Goal: Task Accomplishment & Management: Manage account settings

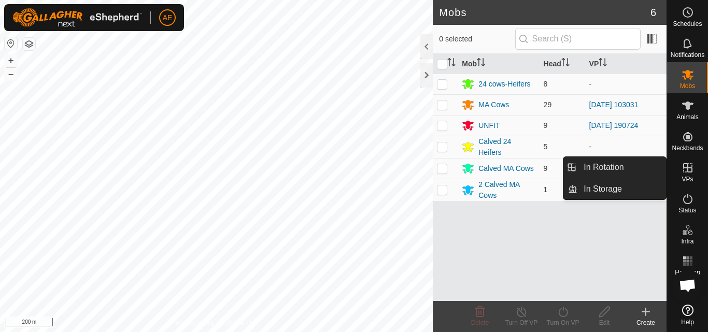
click at [687, 168] on icon at bounding box center [687, 167] width 9 height 9
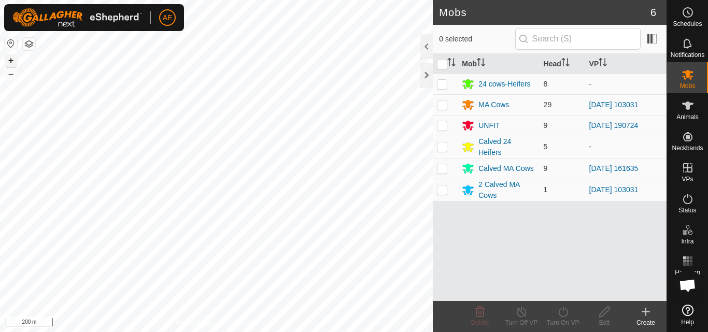
click at [12, 61] on button "+" at bounding box center [11, 60] width 12 height 12
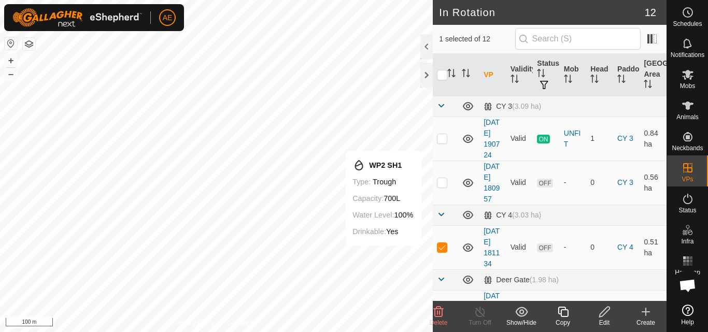
click at [604, 315] on icon at bounding box center [604, 312] width 10 height 10
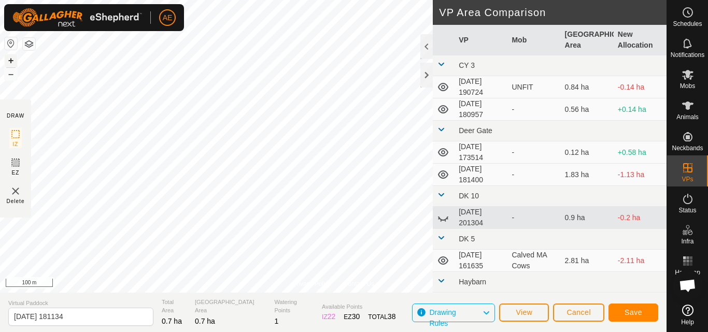
click at [13, 57] on button "+" at bounding box center [11, 60] width 12 height 12
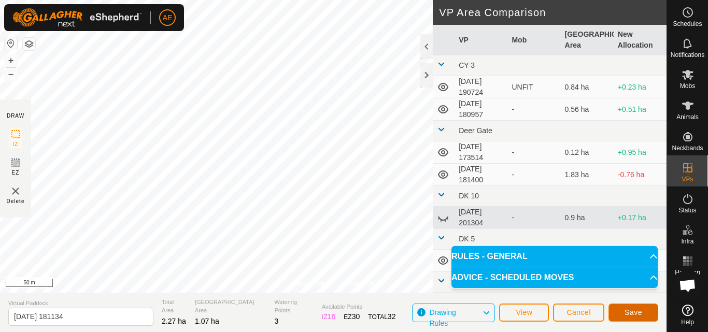
click at [634, 313] on span "Save" at bounding box center [634, 312] width 18 height 8
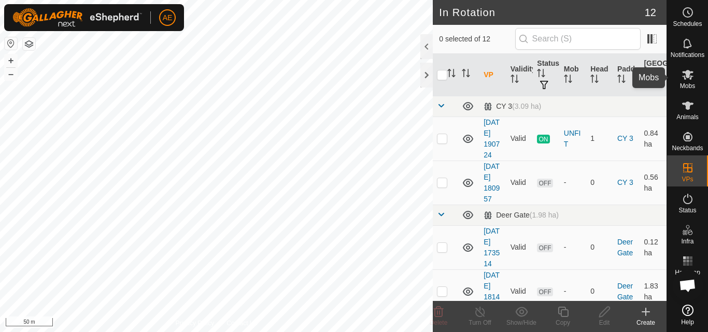
click at [691, 81] on es-mob-svg-icon at bounding box center [687, 74] width 19 height 17
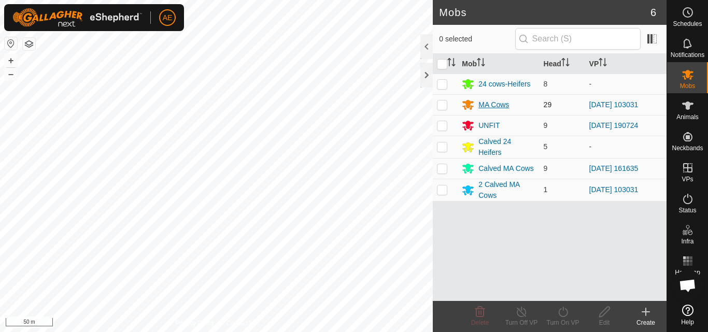
click at [489, 106] on div "MA Cows" at bounding box center [493, 105] width 31 height 11
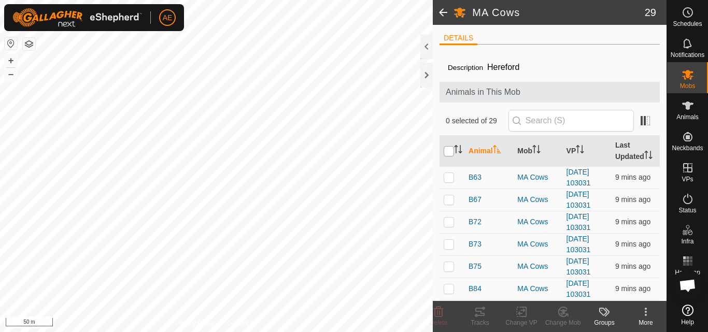
click at [450, 157] on input "checkbox" at bounding box center [449, 151] width 10 height 10
checkbox input "true"
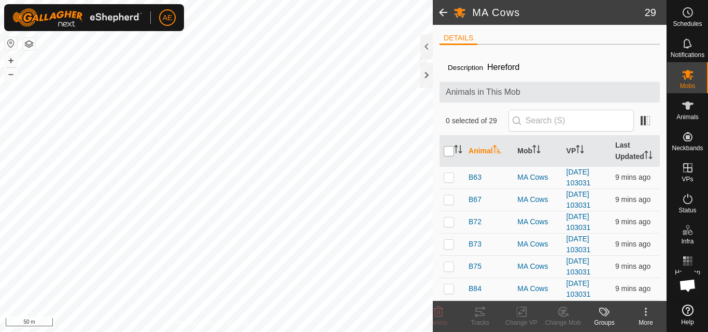
checkbox input "true"
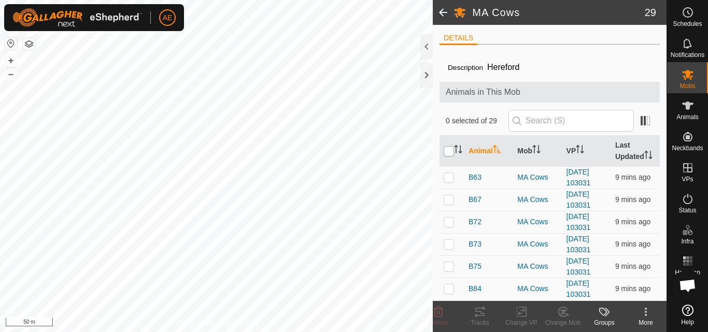
checkbox input "true"
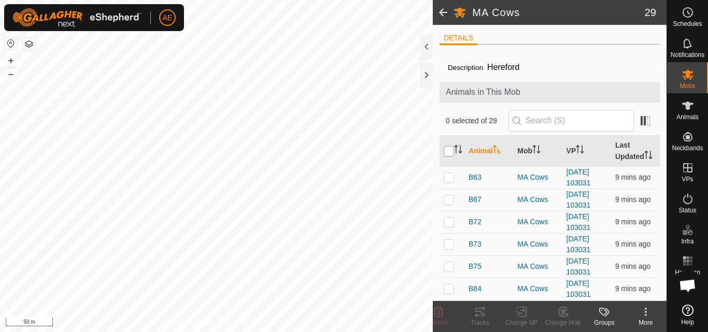
checkbox input "true"
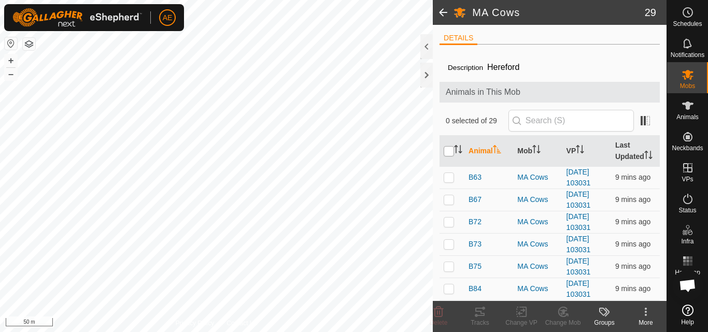
checkbox input "true"
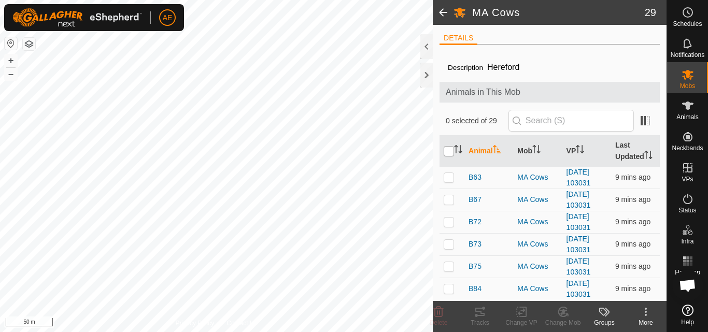
checkbox input "true"
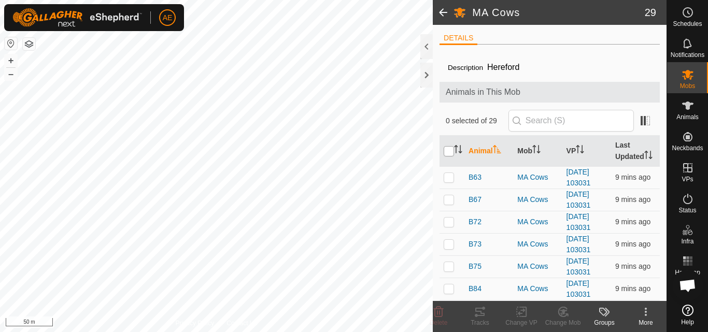
checkbox input "true"
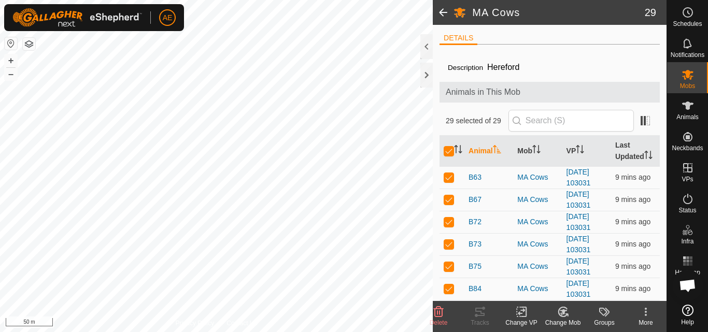
click at [519, 313] on icon at bounding box center [521, 312] width 7 height 7
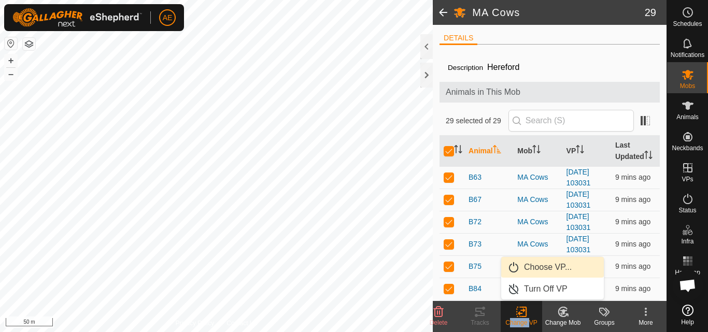
click at [536, 268] on link "Choose VP..." at bounding box center [552, 267] width 103 height 21
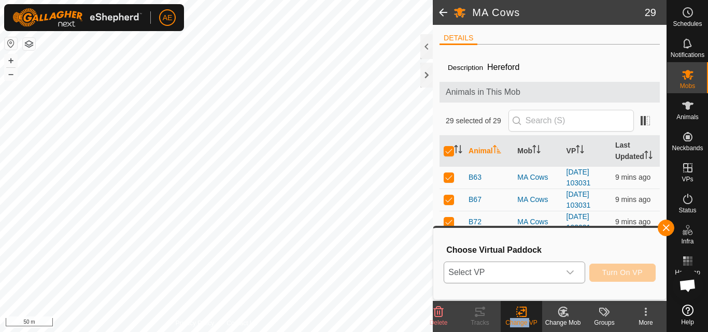
click at [569, 272] on icon "dropdown trigger" at bounding box center [570, 272] width 8 height 8
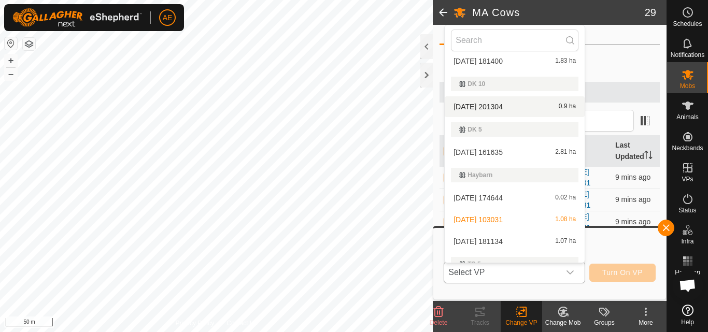
scroll to position [119, 0]
click at [498, 239] on li "[DATE] 181134 1.07 ha" at bounding box center [515, 240] width 140 height 21
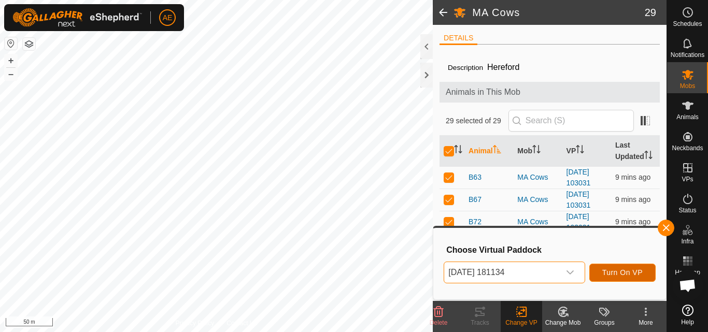
click at [643, 275] on span "Turn On VP" at bounding box center [622, 272] width 40 height 8
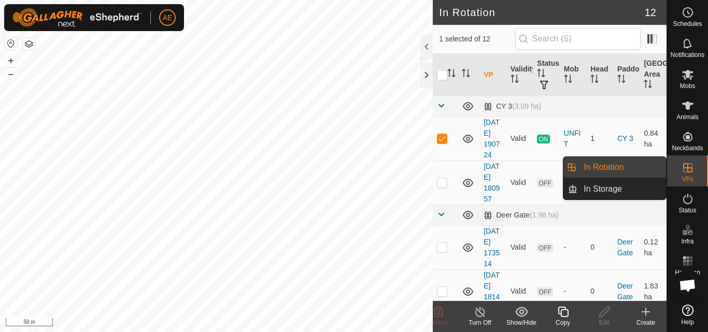
click at [635, 162] on link "In Rotation" at bounding box center [621, 167] width 89 height 21
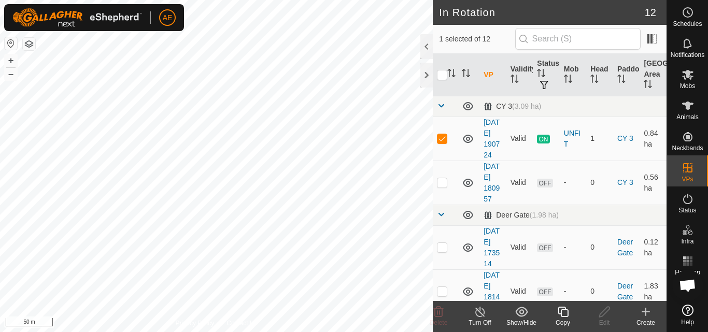
click at [481, 319] on div "Turn Off" at bounding box center [479, 322] width 41 height 9
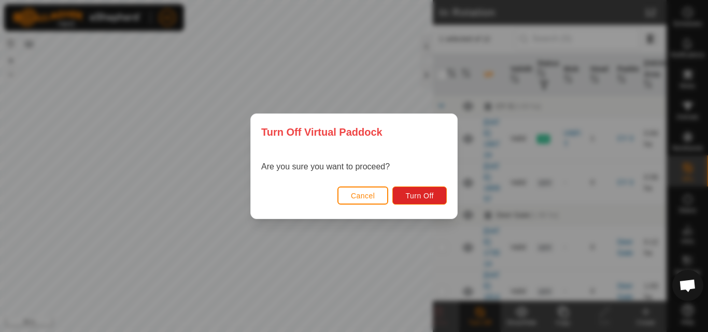
click at [359, 201] on button "Cancel" at bounding box center [362, 196] width 51 height 18
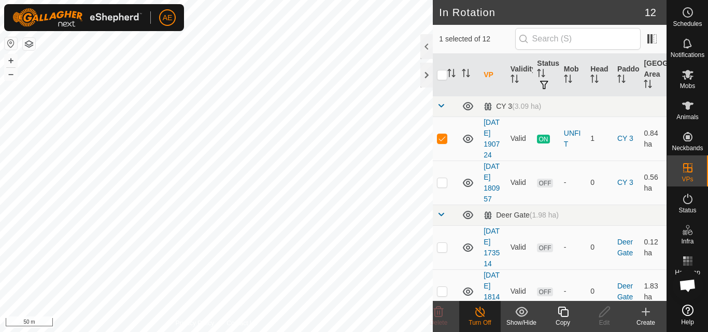
click at [481, 318] on icon at bounding box center [480, 312] width 13 height 12
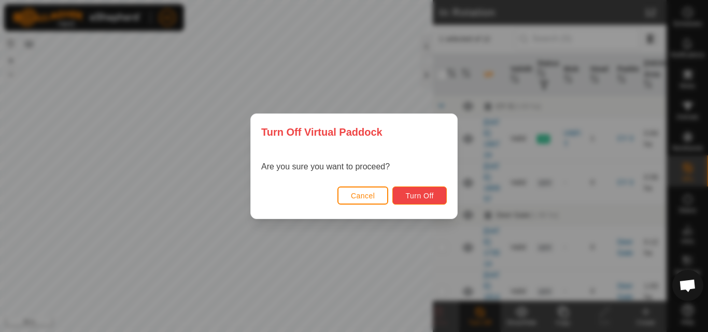
click at [425, 197] on span "Turn Off" at bounding box center [419, 196] width 29 height 8
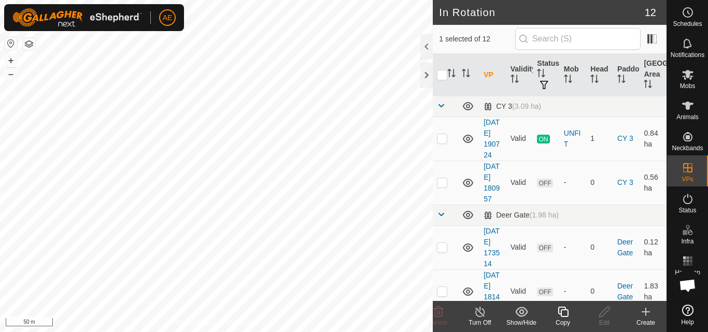
checkbox input "true"
checkbox input "false"
click at [693, 77] on icon at bounding box center [688, 74] width 12 height 12
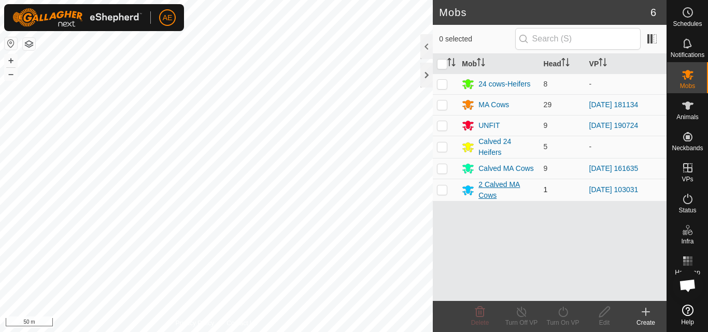
click at [492, 191] on div "2 Calved MA Cows" at bounding box center [506, 190] width 56 height 22
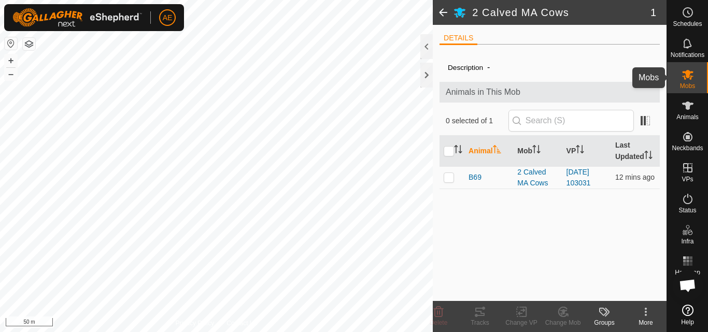
click at [687, 76] on icon at bounding box center [687, 75] width 11 height 10
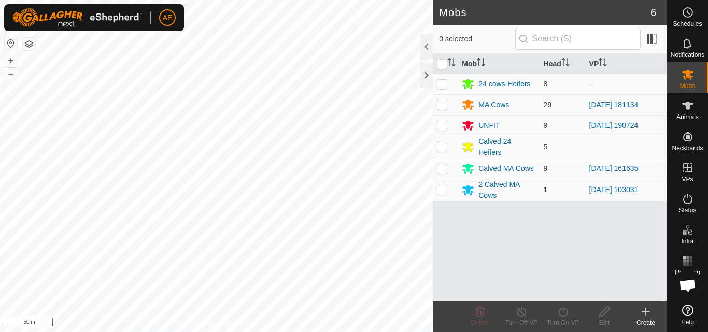
click at [439, 196] on td at bounding box center [445, 190] width 25 height 22
checkbox input "true"
click at [465, 190] on icon at bounding box center [468, 190] width 12 height 12
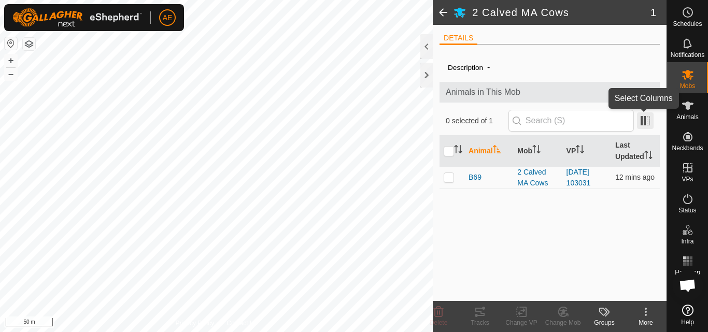
click at [643, 122] on span at bounding box center [645, 120] width 17 height 17
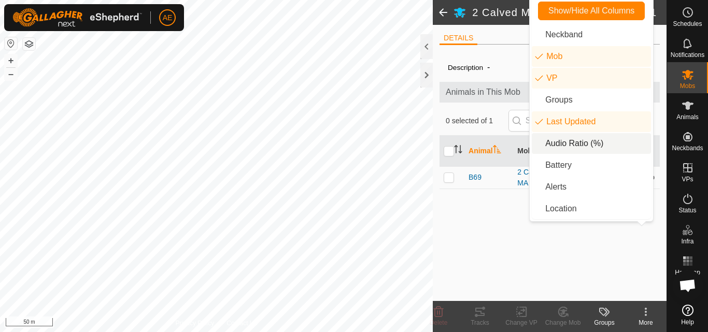
click at [580, 144] on li "Audio Ratio (%)" at bounding box center [591, 143] width 119 height 21
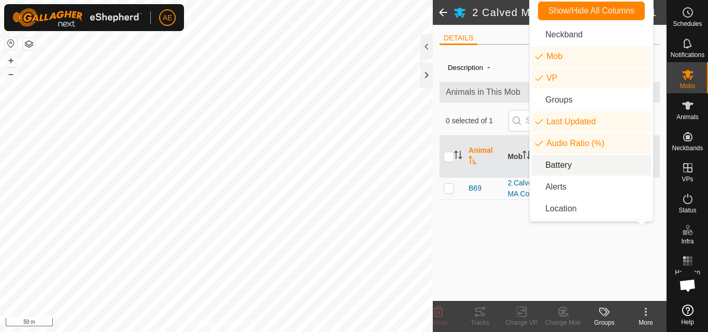
click at [498, 262] on div "Description - Animals in This Mob 0 selected of 1 Animal Mob VP Last Updated Au…" at bounding box center [549, 177] width 220 height 248
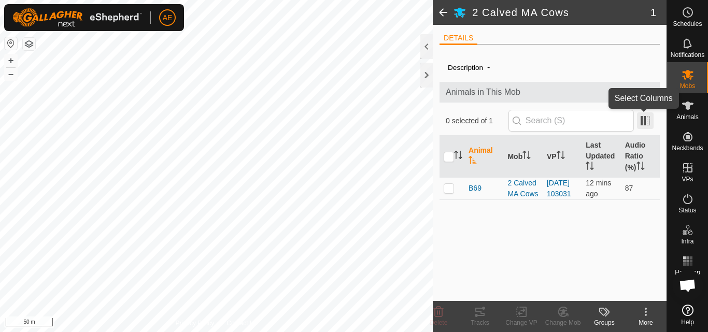
click at [647, 120] on span at bounding box center [645, 120] width 17 height 17
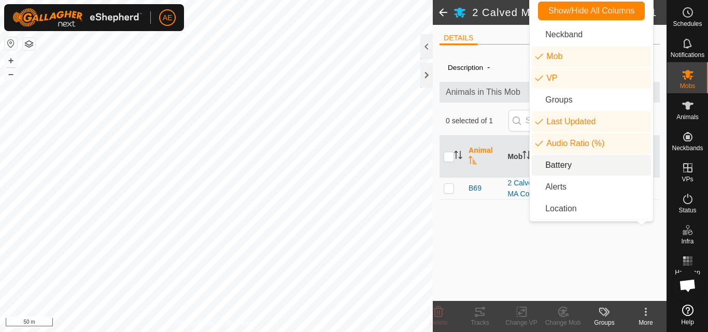
click at [571, 164] on li "Battery" at bounding box center [591, 165] width 119 height 21
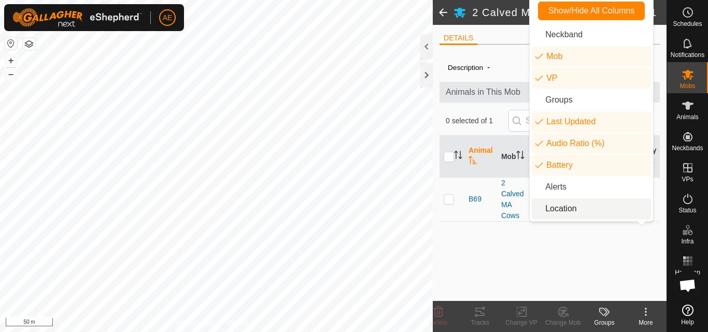
click at [617, 235] on div "Description - Animals in This Mob 0 selected of 1 Animal Mob VP Last Updated Au…" at bounding box center [549, 177] width 220 height 248
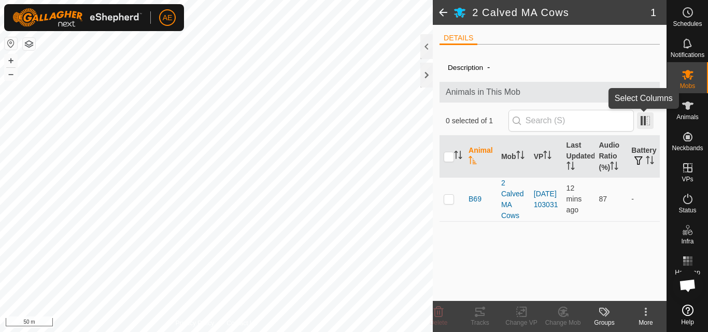
click at [646, 126] on span at bounding box center [645, 120] width 17 height 17
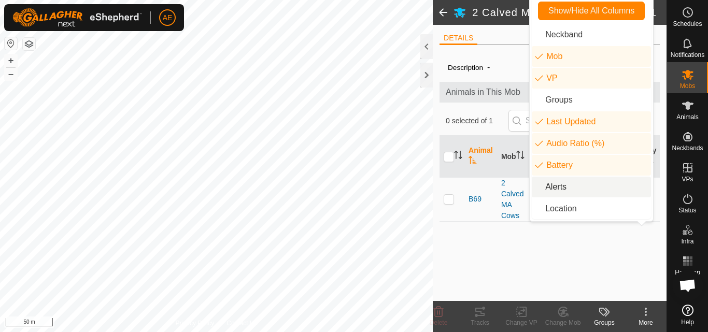
click at [562, 190] on li "Alerts" at bounding box center [591, 187] width 119 height 21
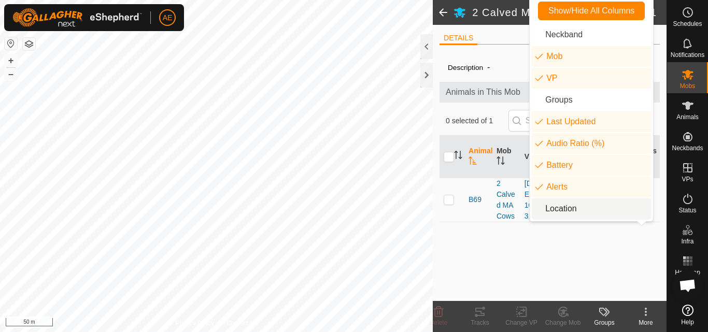
click at [584, 247] on div "Description - Animals in This Mob 0 selected of 1 Animal Mob VP Last Updated Au…" at bounding box center [549, 177] width 220 height 248
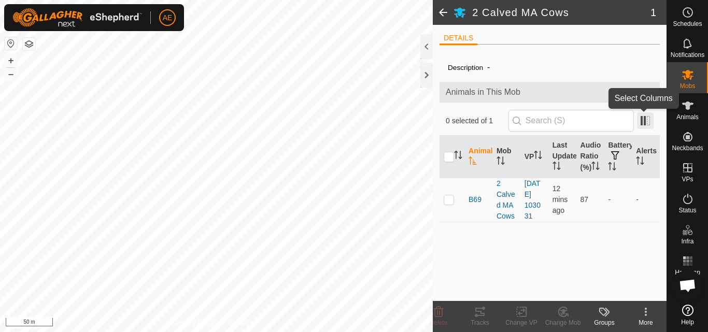
click at [646, 125] on span at bounding box center [645, 120] width 17 height 17
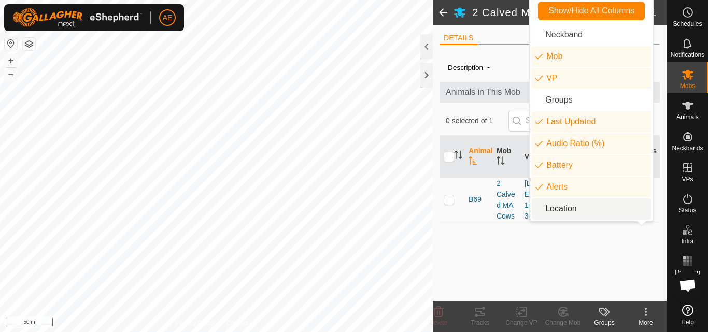
click at [577, 210] on li "Location" at bounding box center [591, 208] width 119 height 21
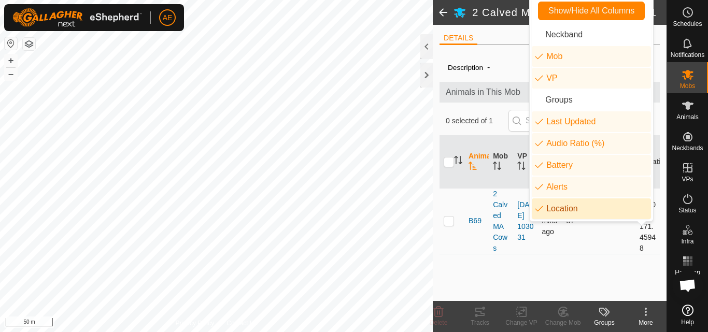
click at [627, 253] on td "-" at bounding box center [623, 221] width 24 height 66
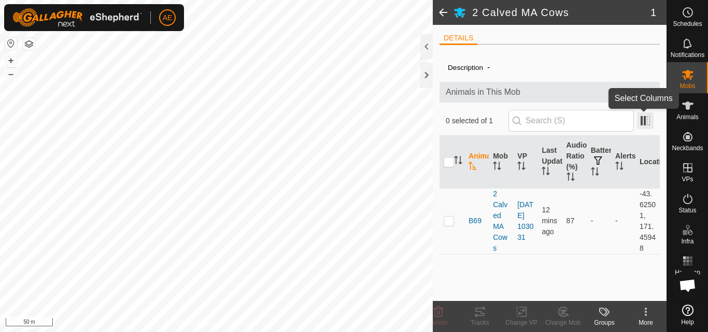
click at [642, 125] on span at bounding box center [645, 120] width 17 height 17
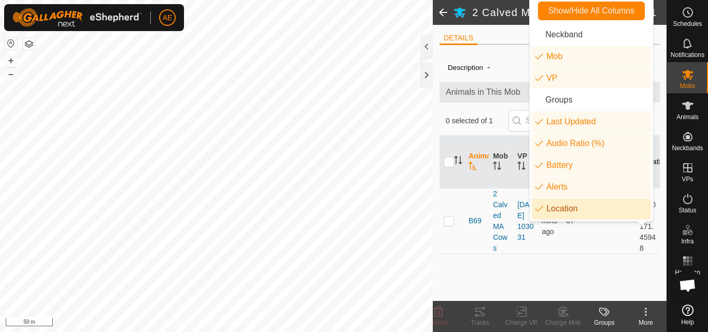
click at [577, 216] on li "Location" at bounding box center [591, 208] width 119 height 21
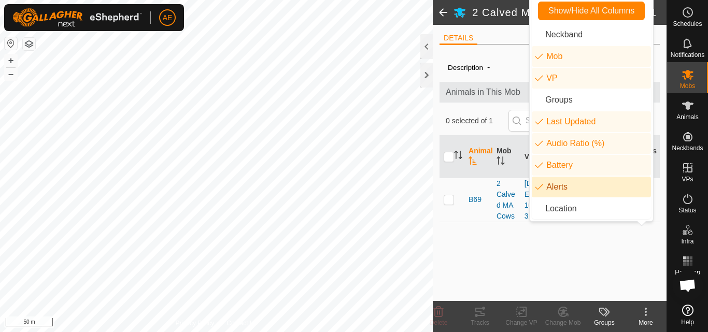
click at [565, 191] on li "Alerts" at bounding box center [591, 187] width 119 height 21
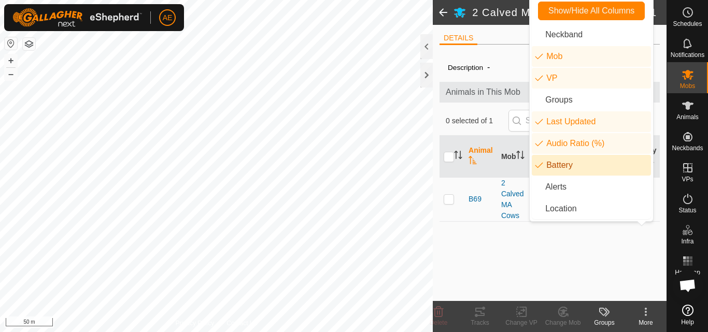
click at [565, 168] on li "Battery" at bounding box center [591, 165] width 119 height 21
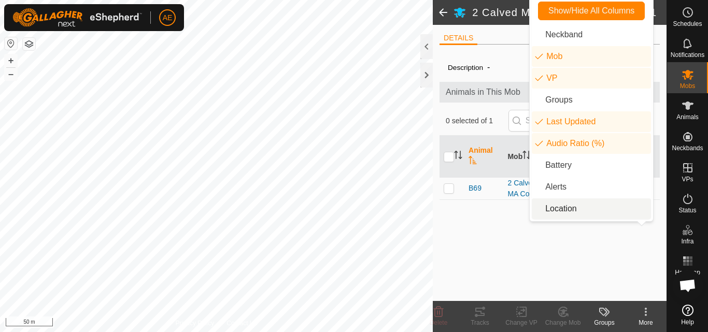
click at [559, 249] on div "Description - Animals in This Mob 0 selected of 1 Animal Mob VP Last Updated Au…" at bounding box center [549, 177] width 220 height 248
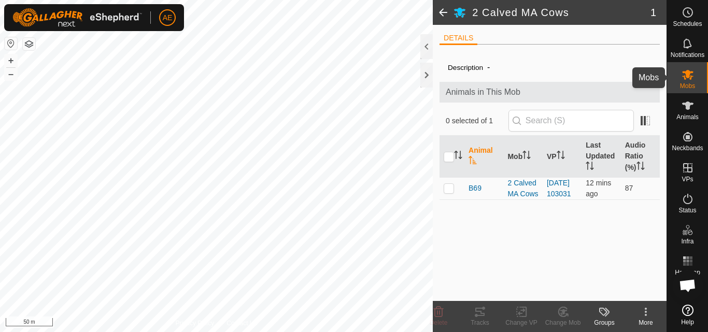
click at [691, 78] on icon at bounding box center [688, 74] width 12 height 12
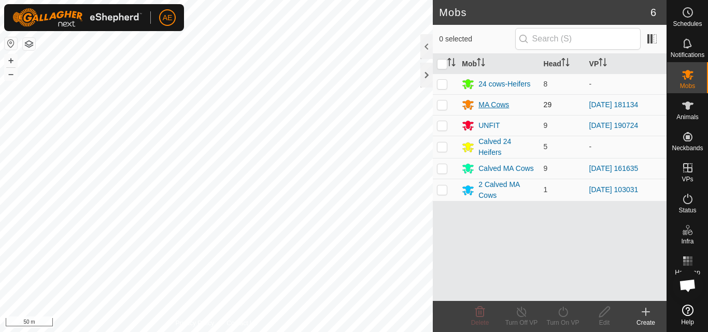
click at [499, 104] on div "MA Cows" at bounding box center [493, 105] width 31 height 11
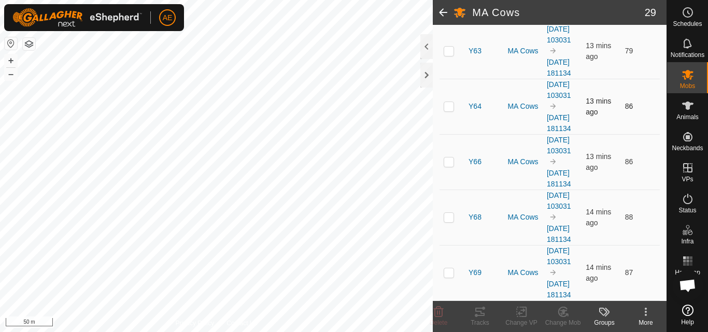
scroll to position [2116, 0]
click at [688, 117] on span "Animals" at bounding box center [687, 117] width 22 height 6
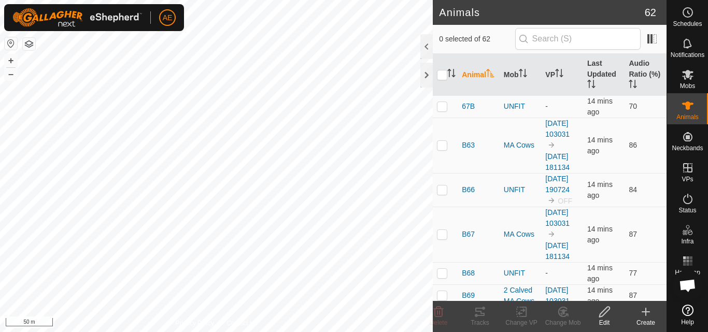
click at [688, 117] on span "Animals" at bounding box center [687, 117] width 22 height 6
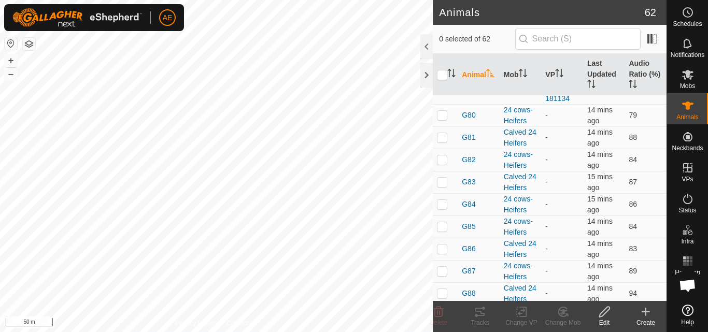
scroll to position [604, 0]
click at [441, 34] on p-checkbox at bounding box center [442, 30] width 10 height 8
checkbox input "true"
click at [441, 317] on icon at bounding box center [439, 312] width 10 height 10
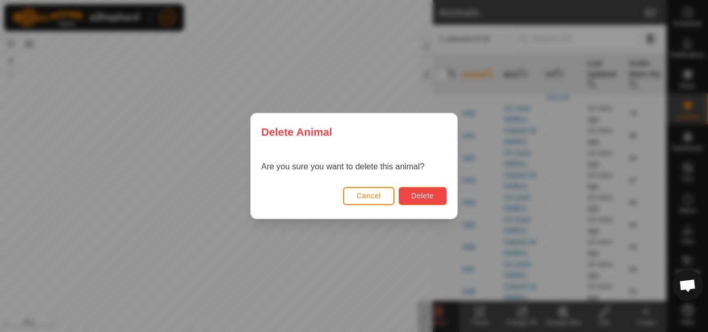
click at [437, 194] on button "Delete" at bounding box center [423, 196] width 48 height 18
